Goal: Transaction & Acquisition: Purchase product/service

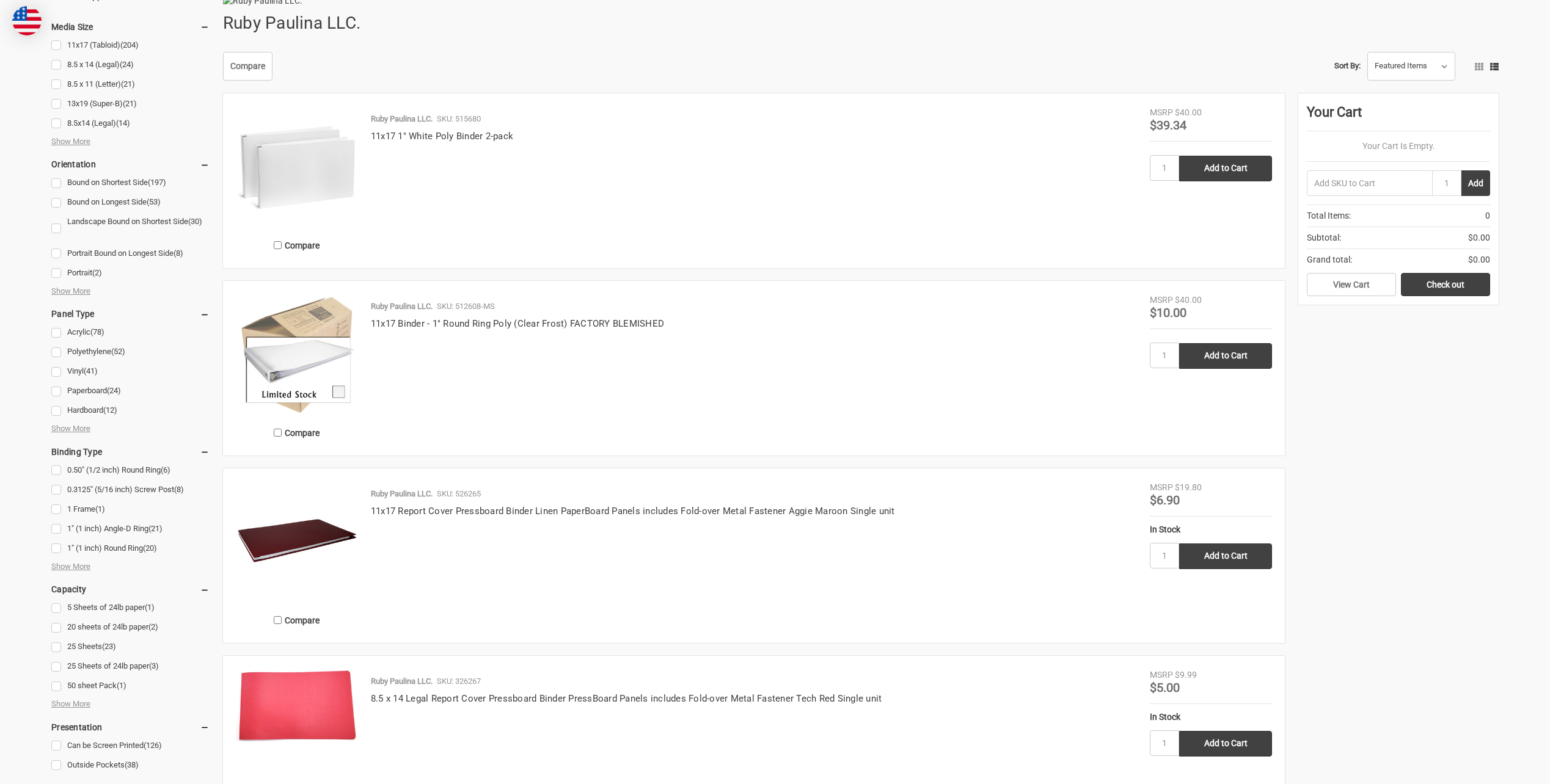
scroll to position [199, 0]
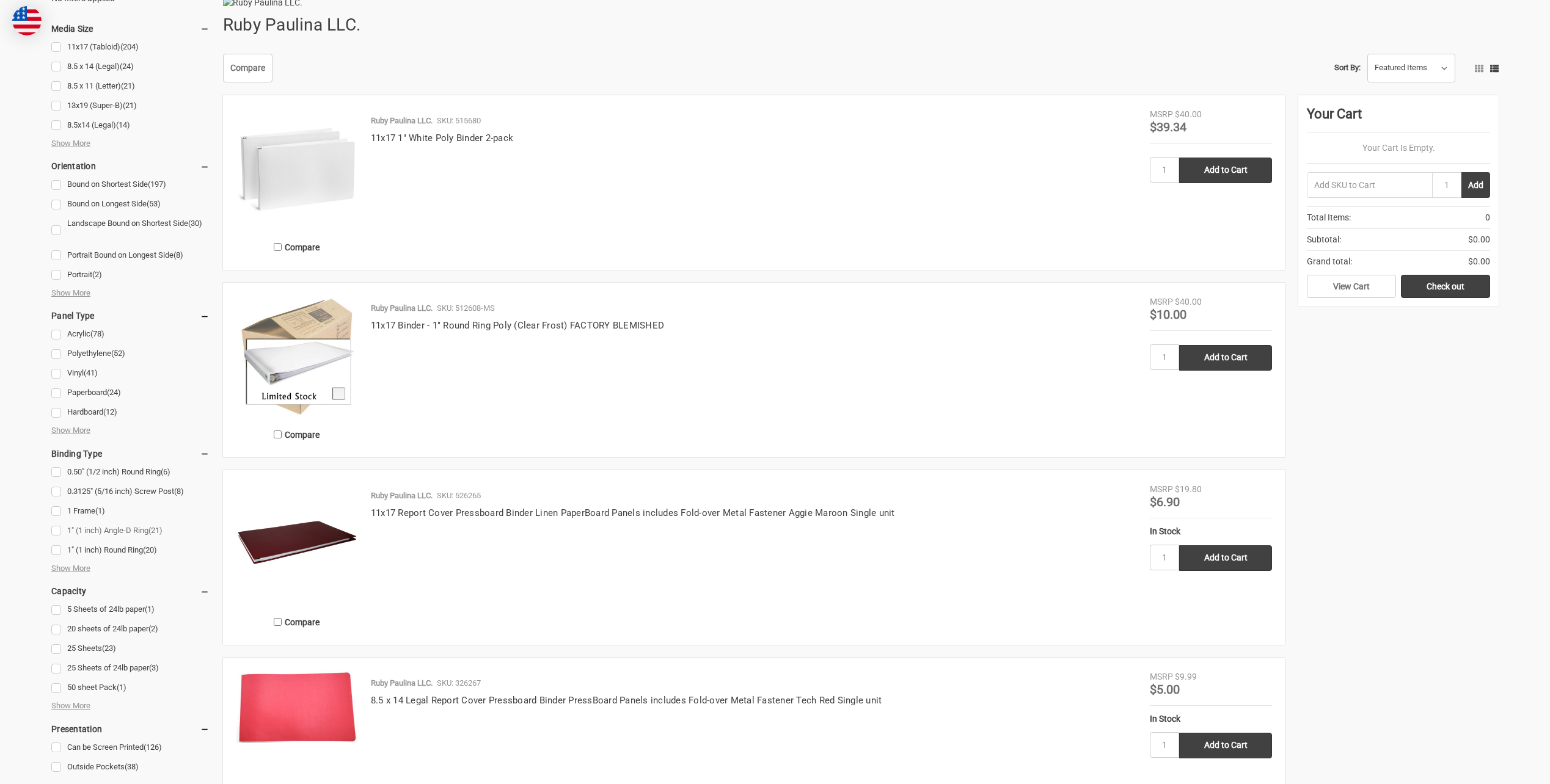
click at [58, 529] on link "1" (1 inch) Angle-D Ring (21)" at bounding box center [130, 530] width 158 height 16
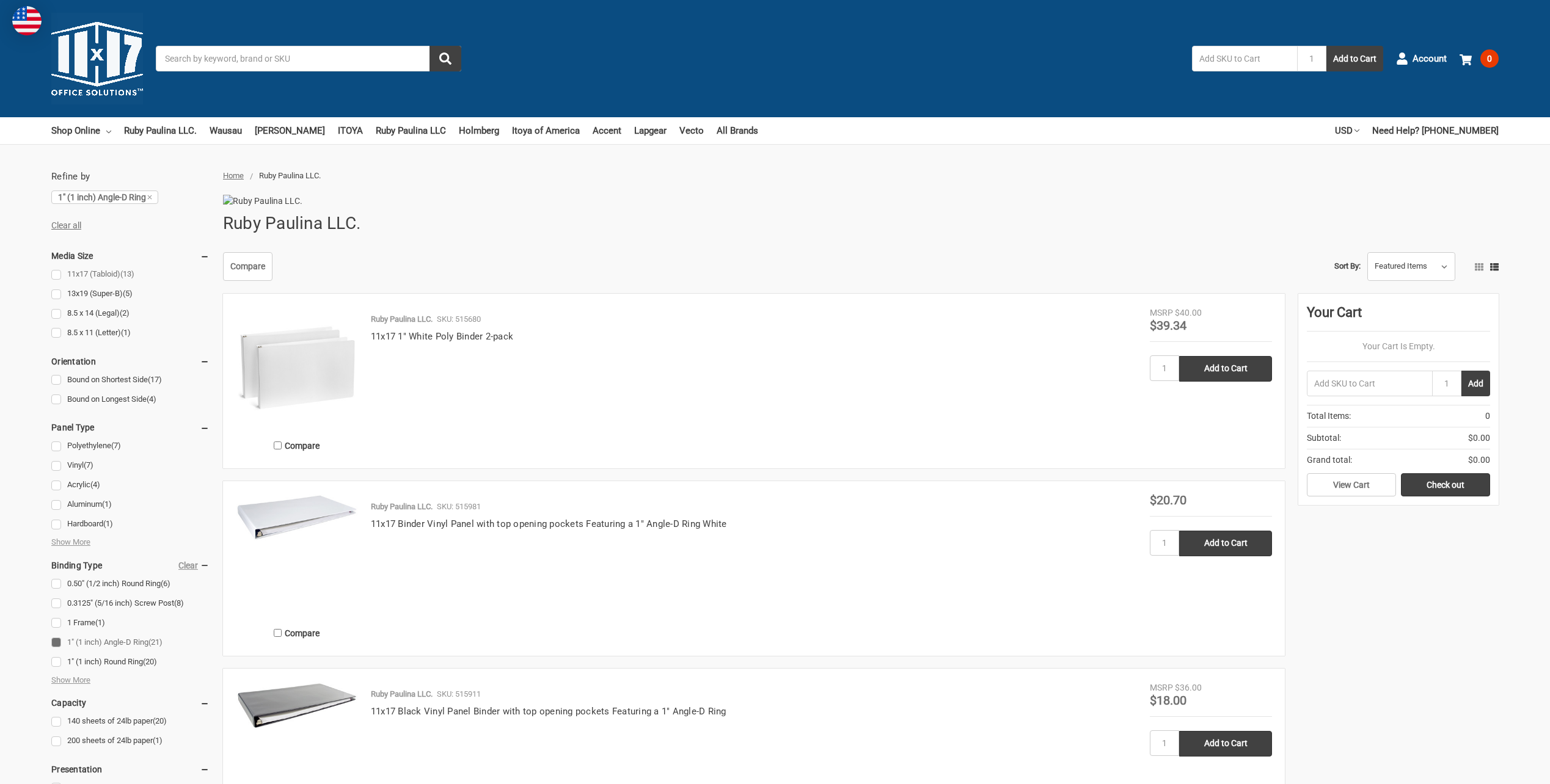
click at [62, 271] on link "11x17 (Tabloid) (13)" at bounding box center [130, 274] width 158 height 16
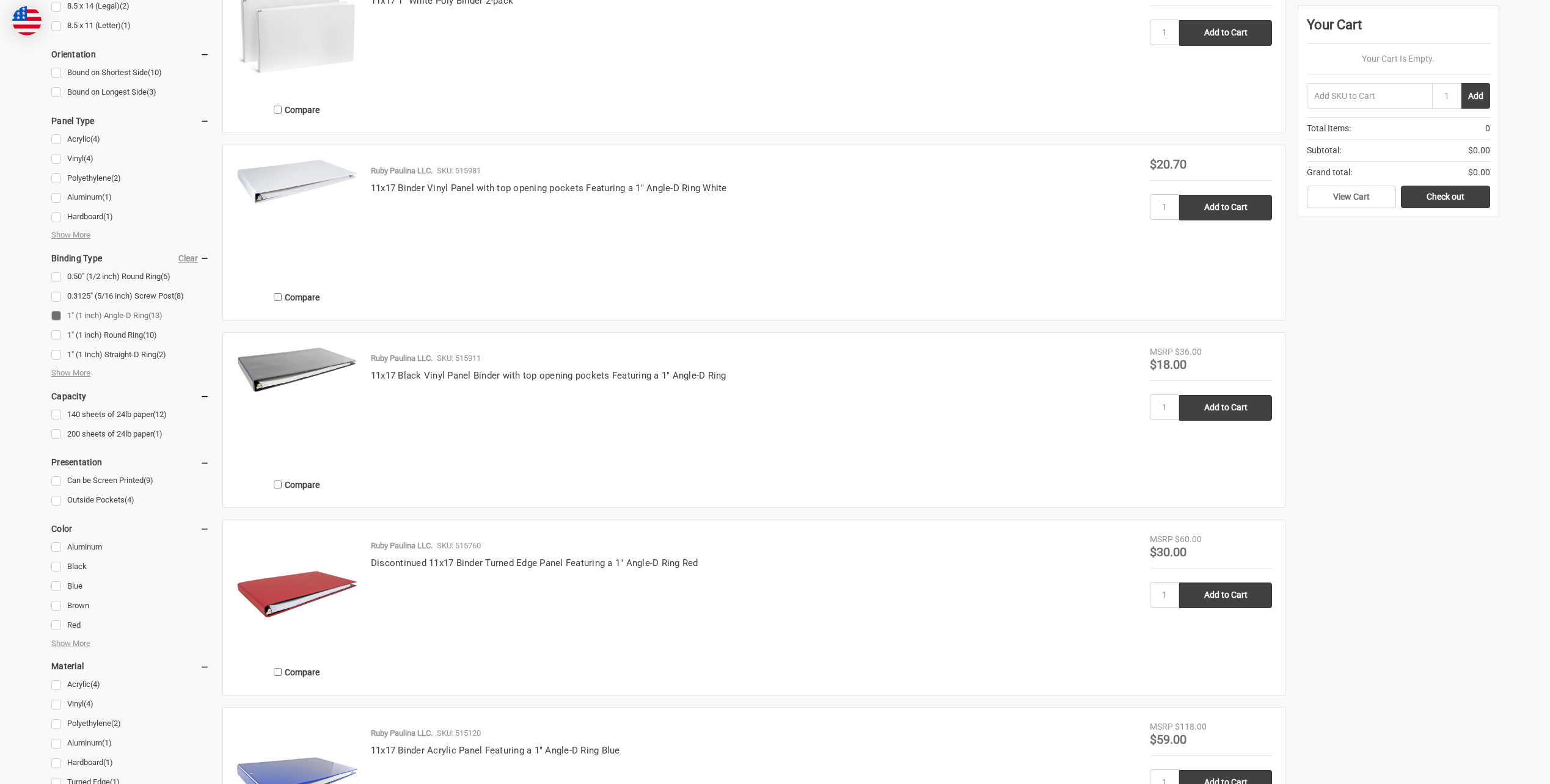
scroll to position [427, 0]
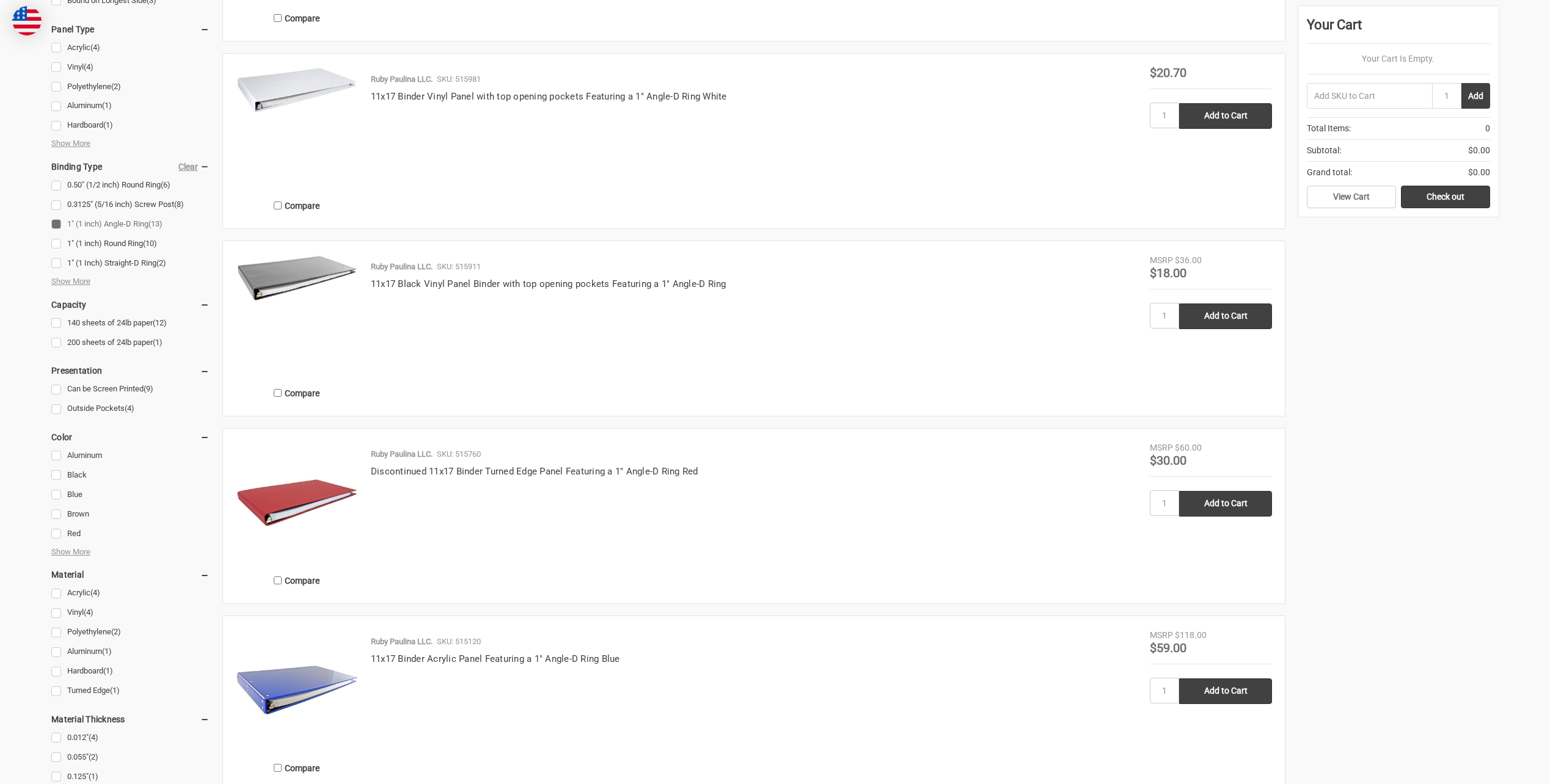
click at [315, 526] on img at bounding box center [297, 503] width 122 height 122
